Goal: Information Seeking & Learning: Learn about a topic

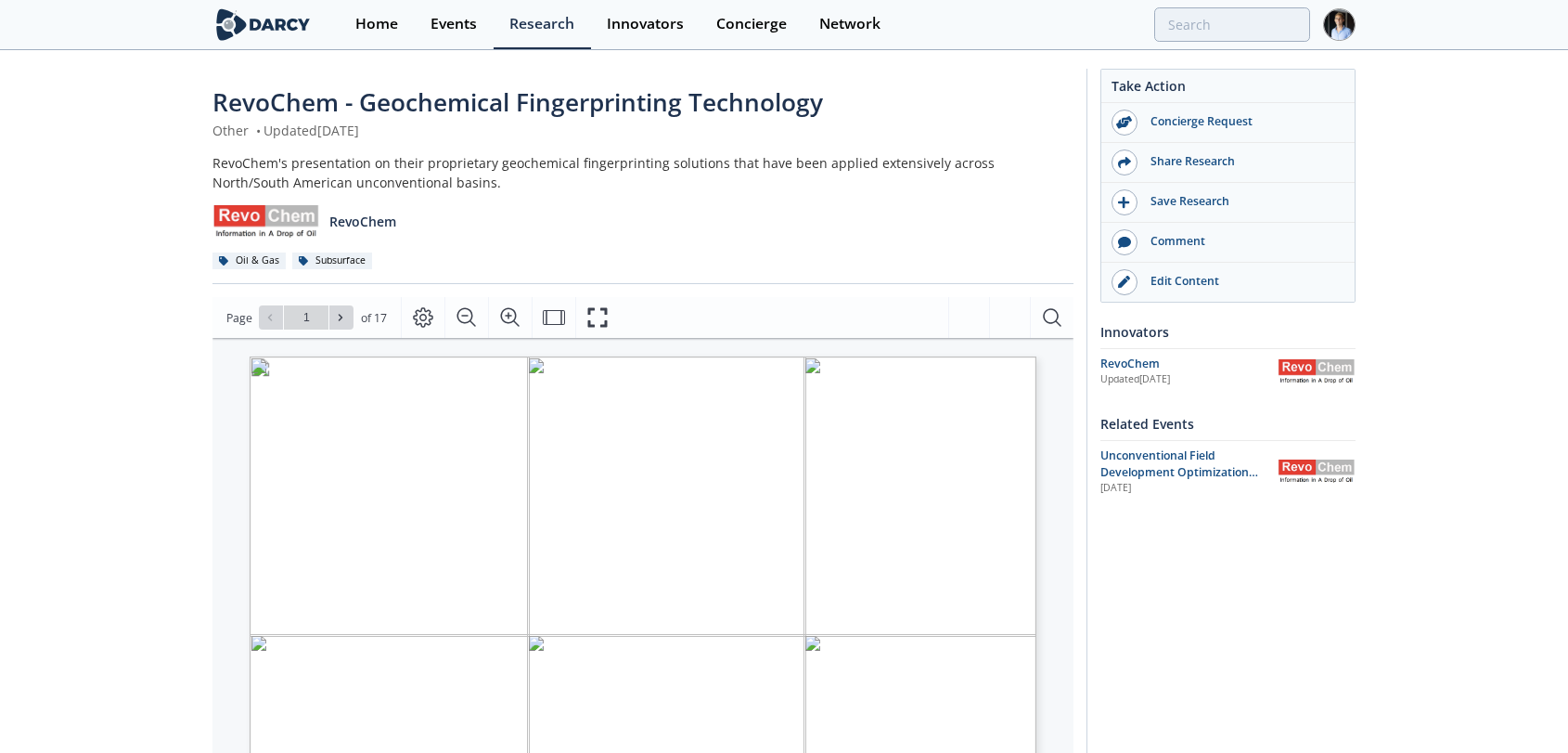
click at [459, 28] on div "Events" at bounding box center [454, 23] width 47 height 15
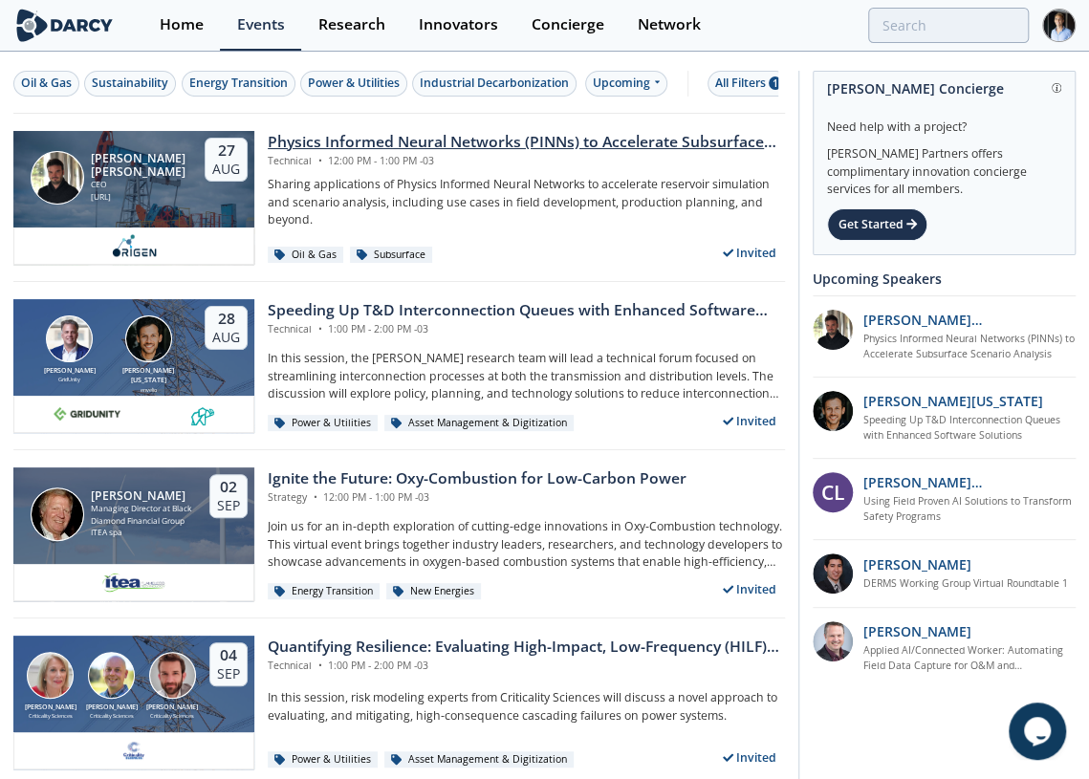
click at [437, 139] on div "Physics Informed Neural Networks (PINNs) to Accelerate Subsurface Scenario Anal…" at bounding box center [526, 142] width 517 height 23
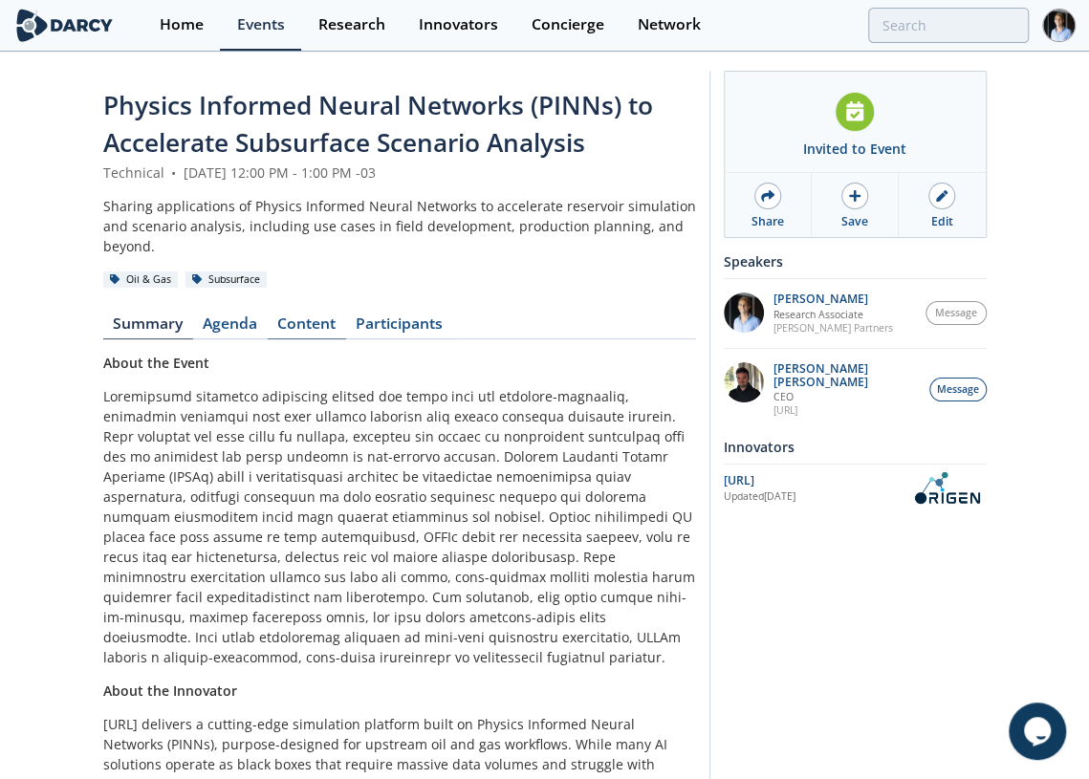
click at [294, 317] on link "Content" at bounding box center [307, 328] width 78 height 23
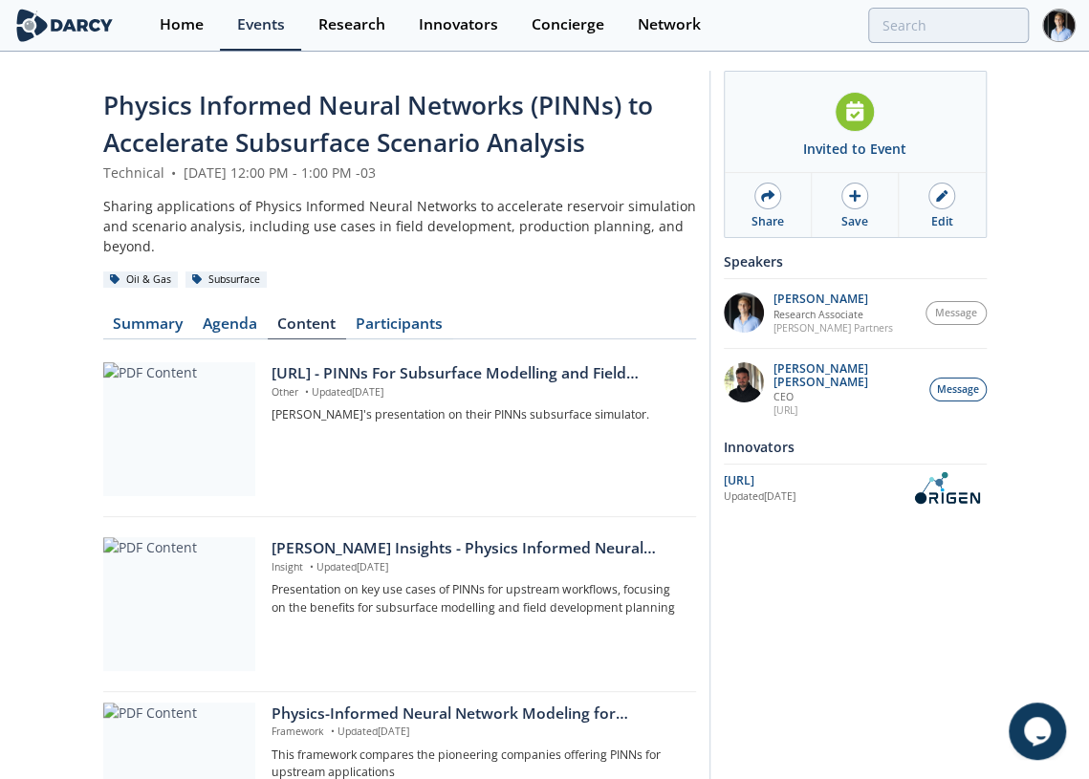
drag, startPoint x: 346, startPoint y: 551, endPoint x: 344, endPoint y: 530, distance: 21.1
click at [346, 552] on div "[PERSON_NAME] Insights - Physics Informed Neural Networks to Accelerate Subsurf…" at bounding box center [477, 548] width 410 height 23
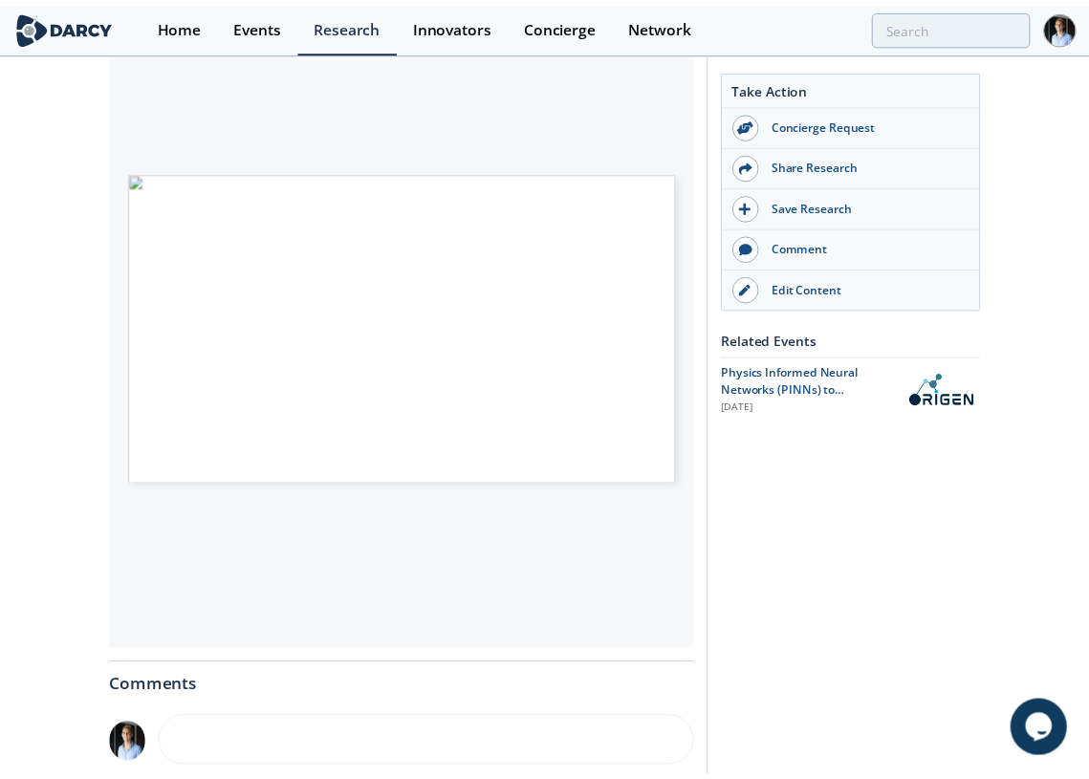
scroll to position [425, 0]
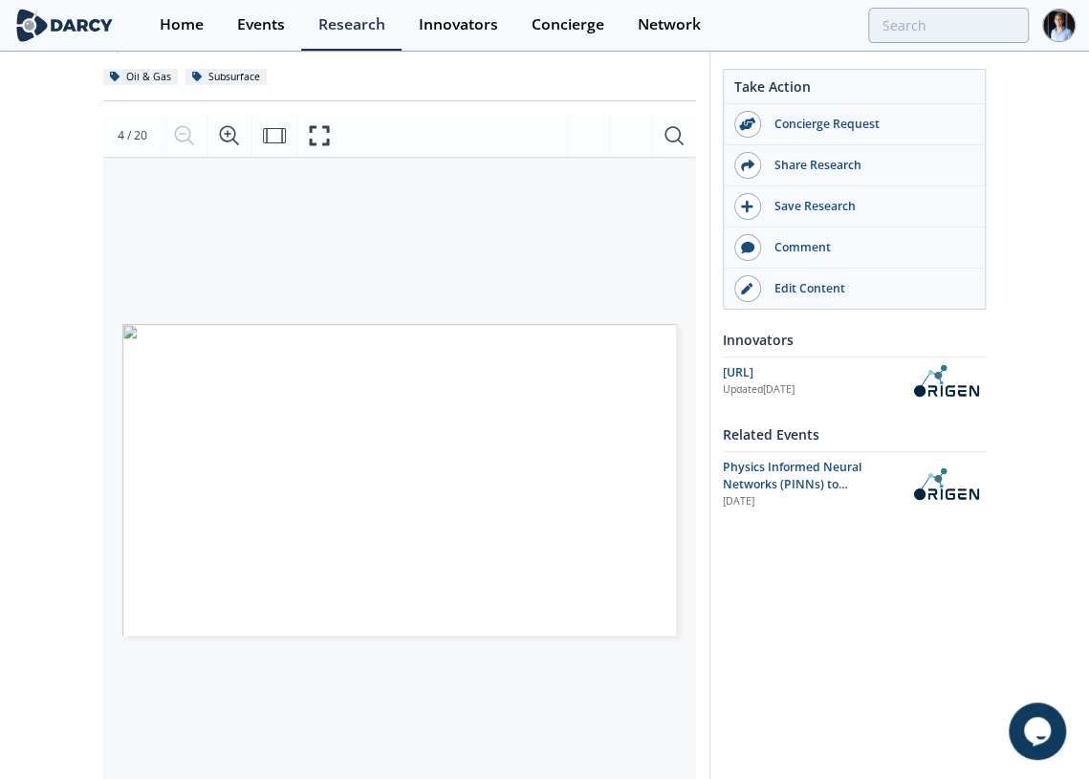
scroll to position [212, 0]
